Goal: Transaction & Acquisition: Purchase product/service

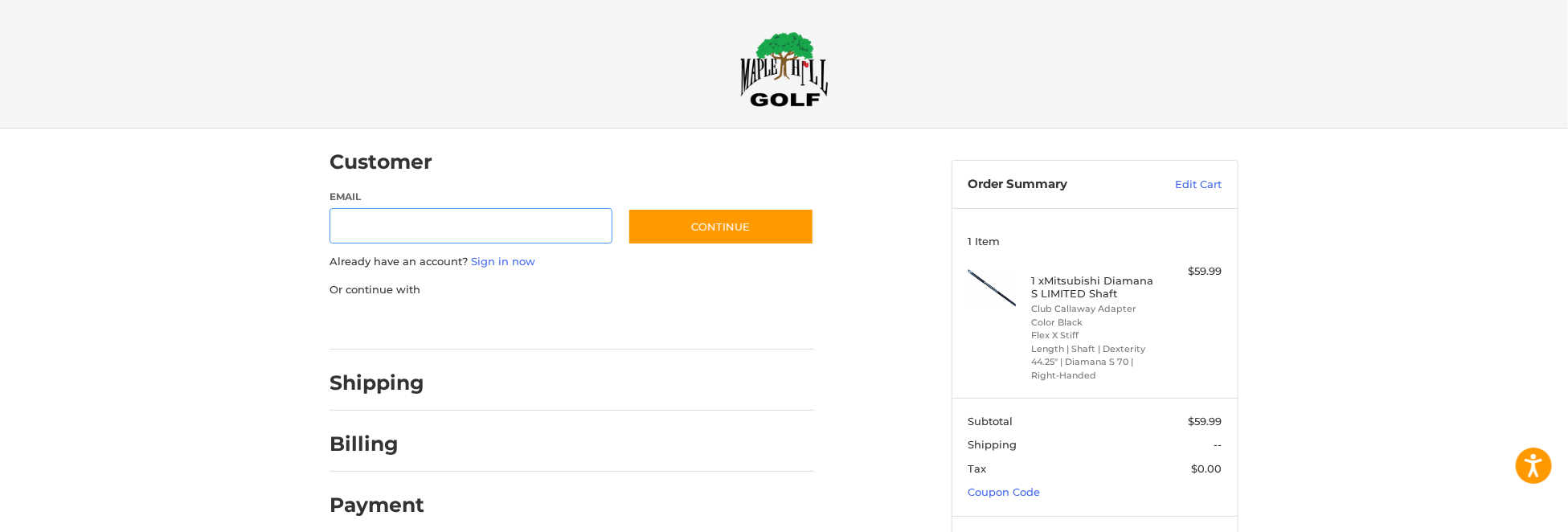
scroll to position [22, 0]
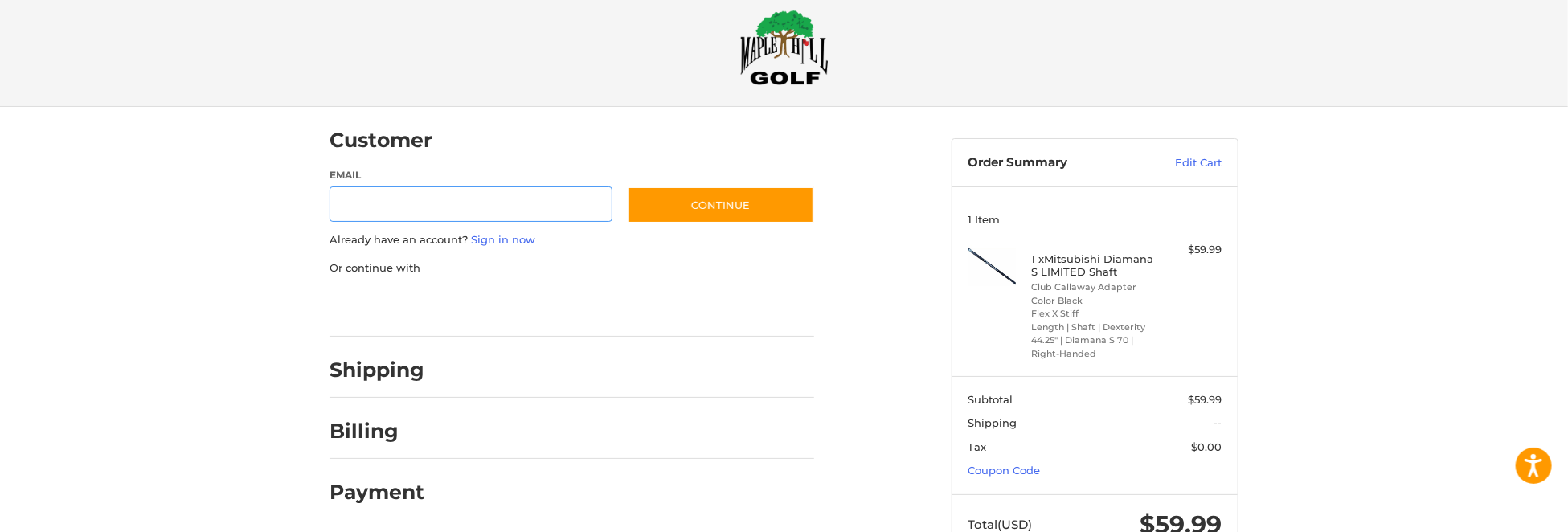
click at [578, 213] on input "Email" at bounding box center [470, 204] width 283 height 36
type input "**********"
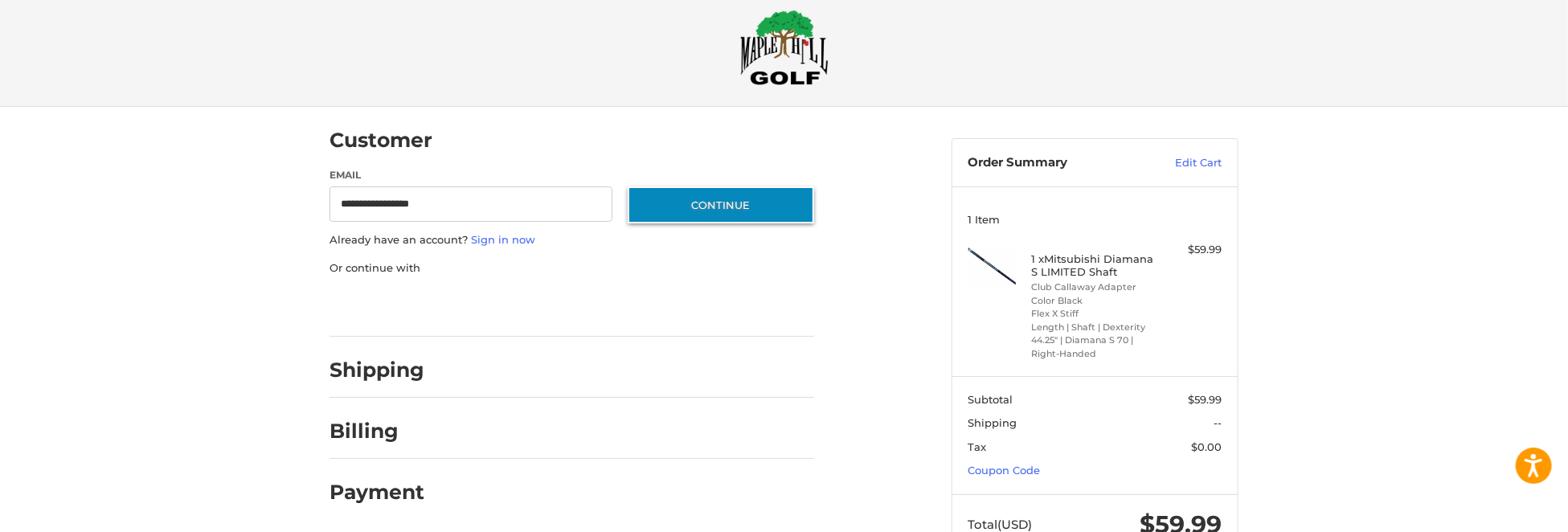
click at [657, 206] on button "Continue" at bounding box center [721, 205] width 187 height 37
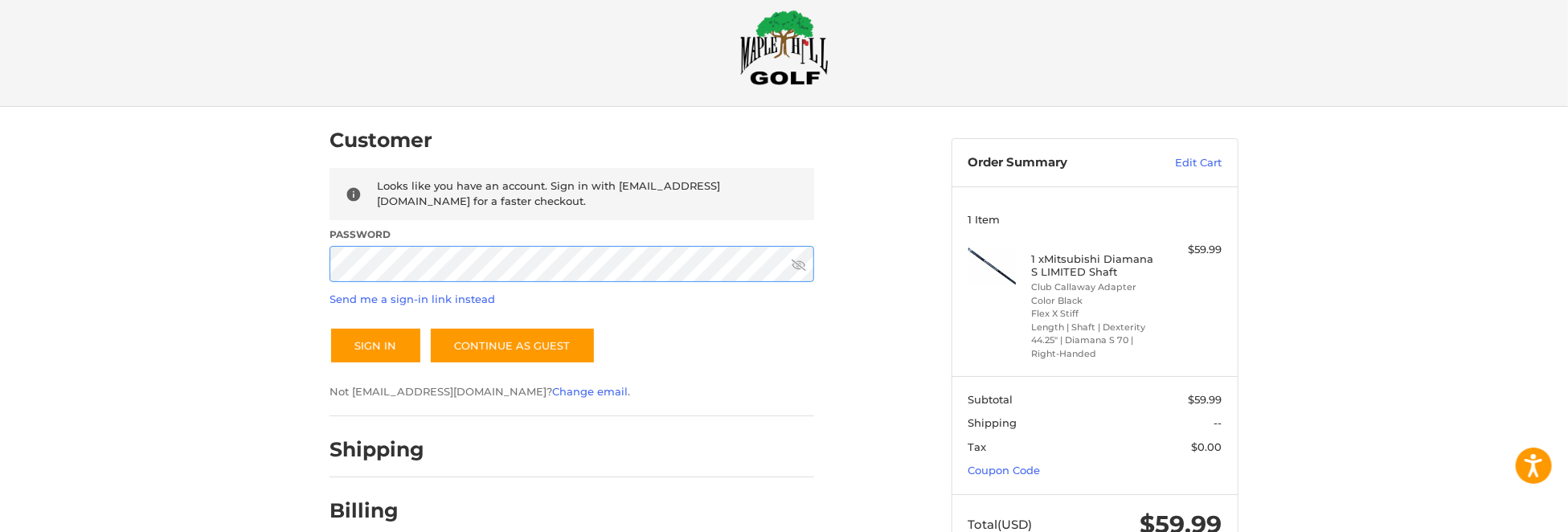
click at [329, 327] on button "Sign In" at bounding box center [375, 345] width 93 height 37
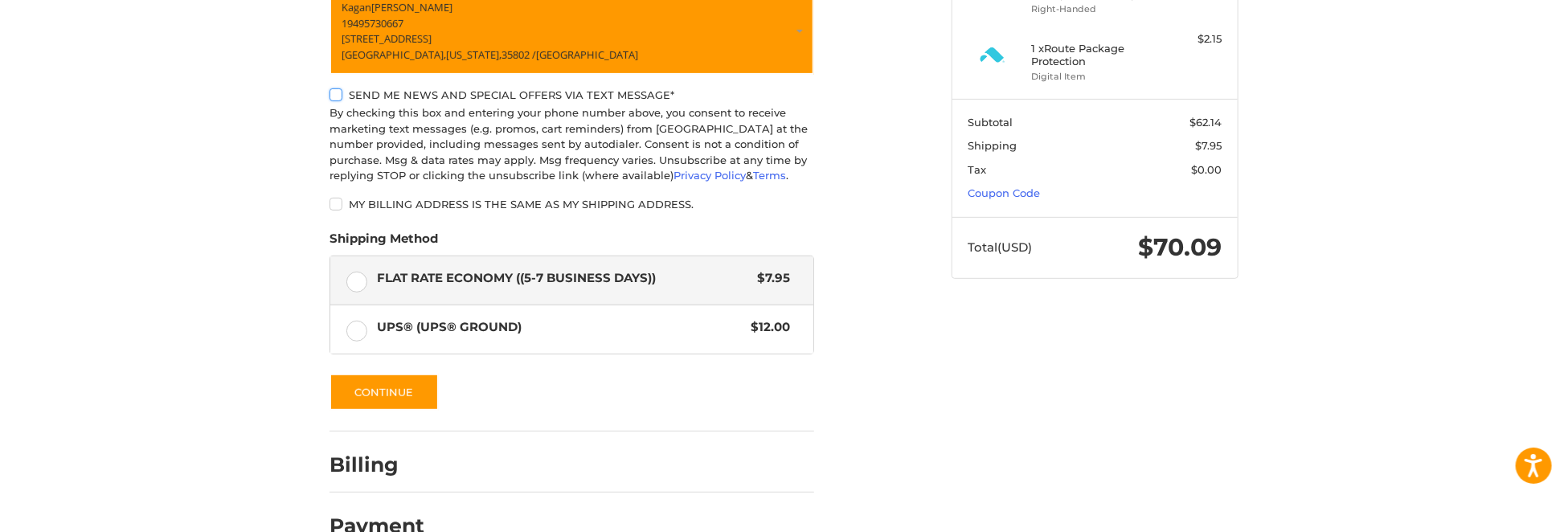
scroll to position [403, 0]
